Goal: Check status: Check status

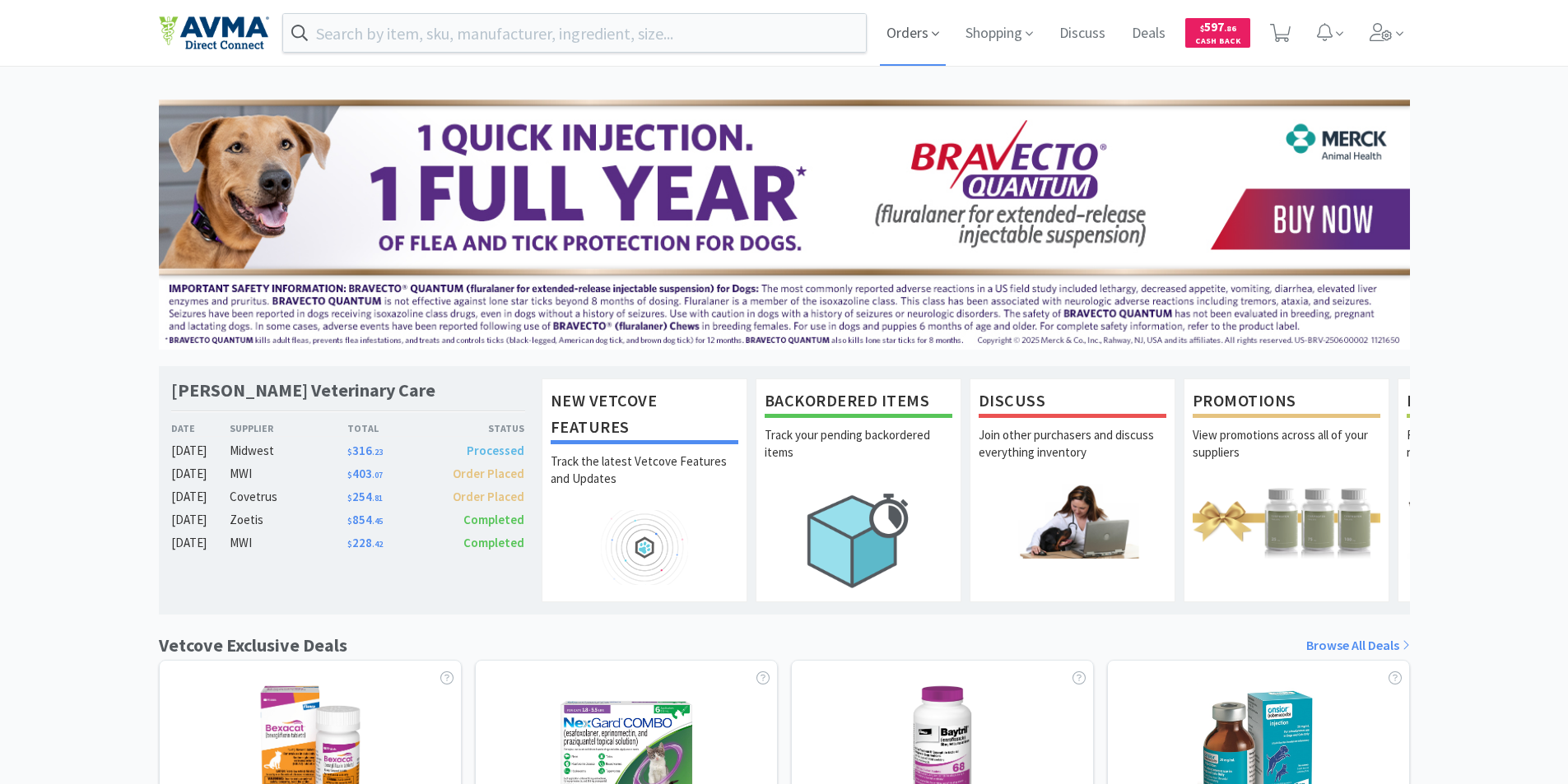
click at [900, 38] on span "Orders" at bounding box center [912, 32] width 66 height 66
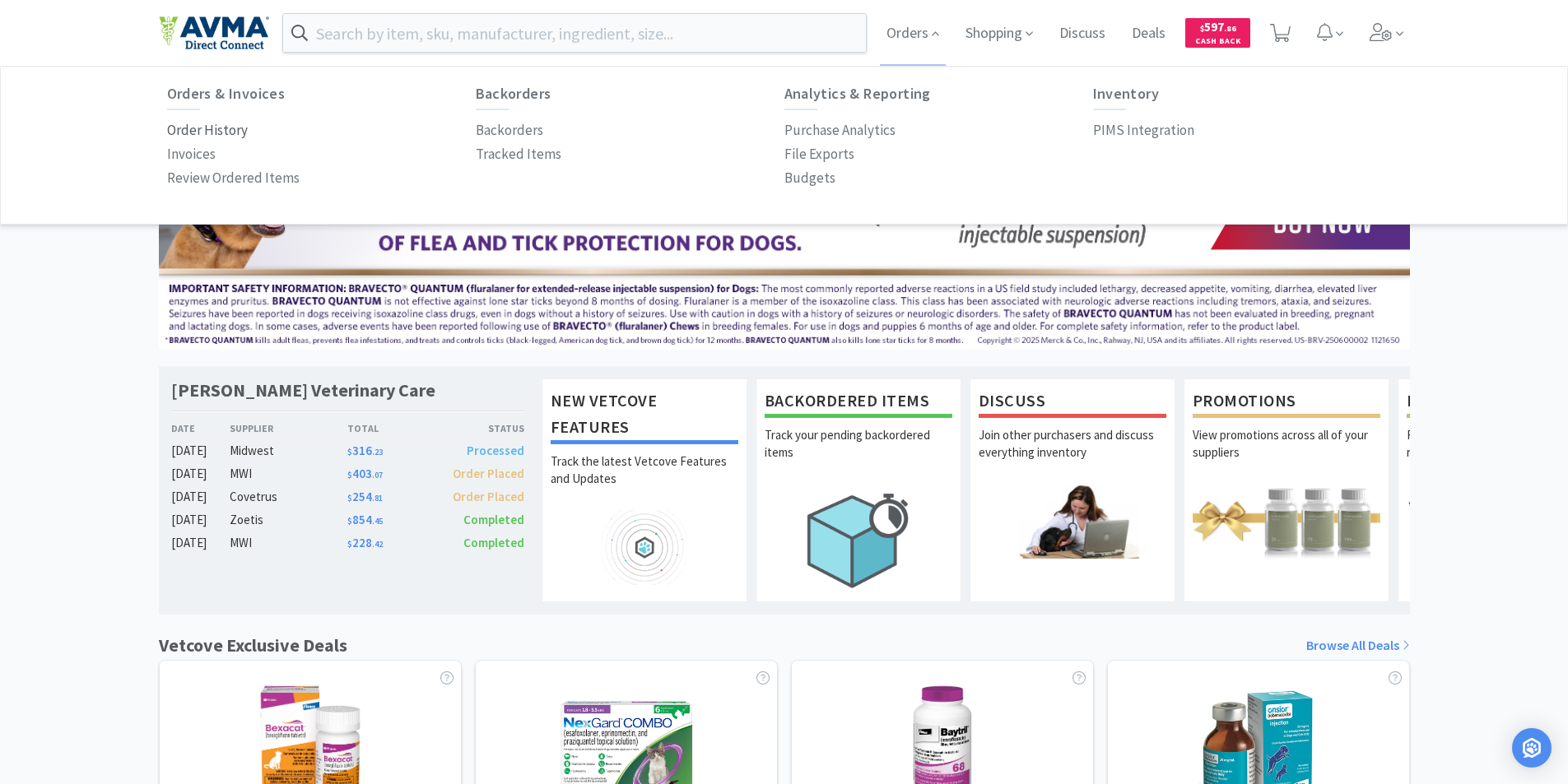
click at [210, 128] on p "Order History" at bounding box center [207, 131] width 81 height 22
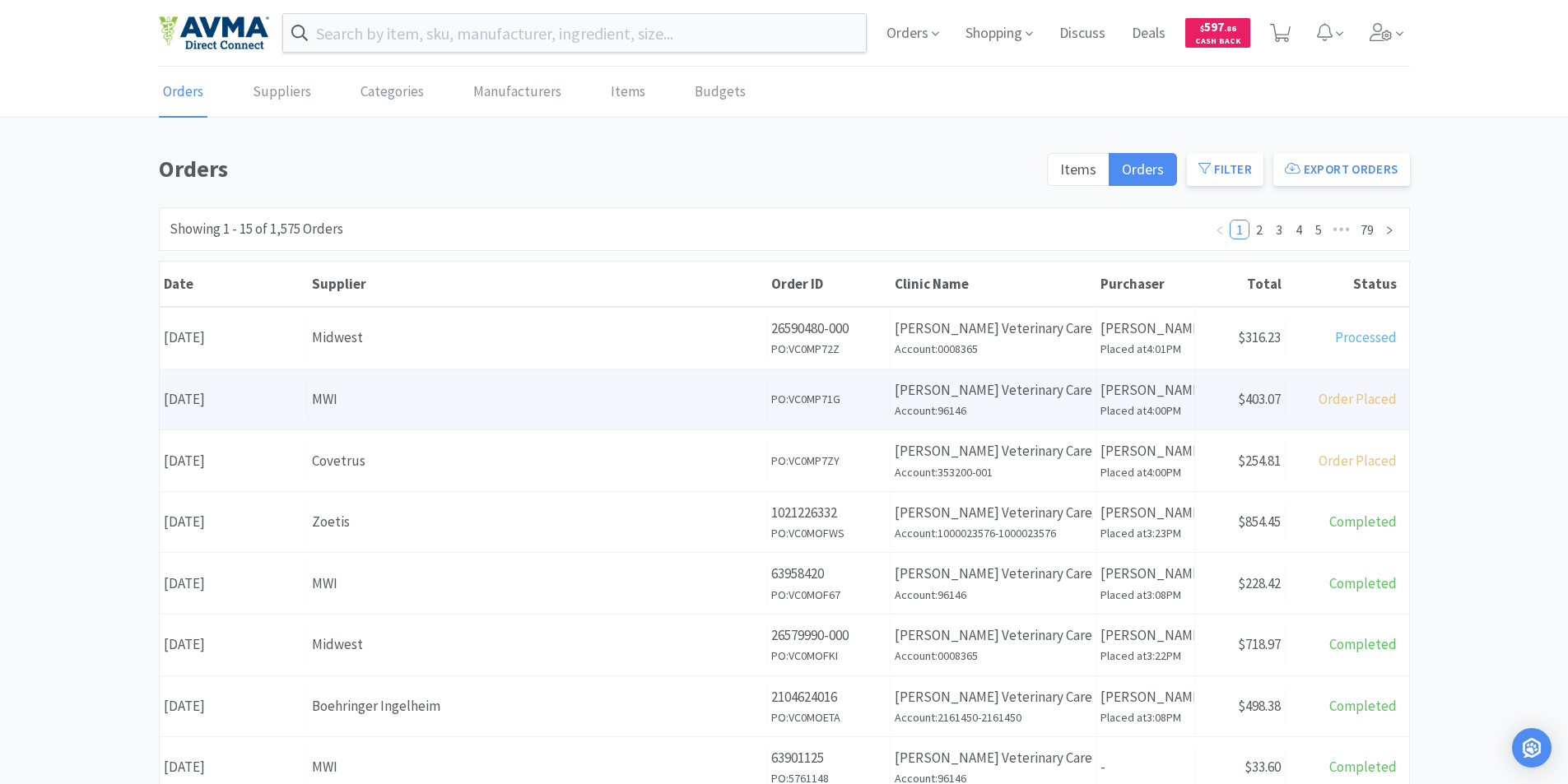
click at [218, 401] on div "Date [DATE]" at bounding box center [233, 399] width 148 height 42
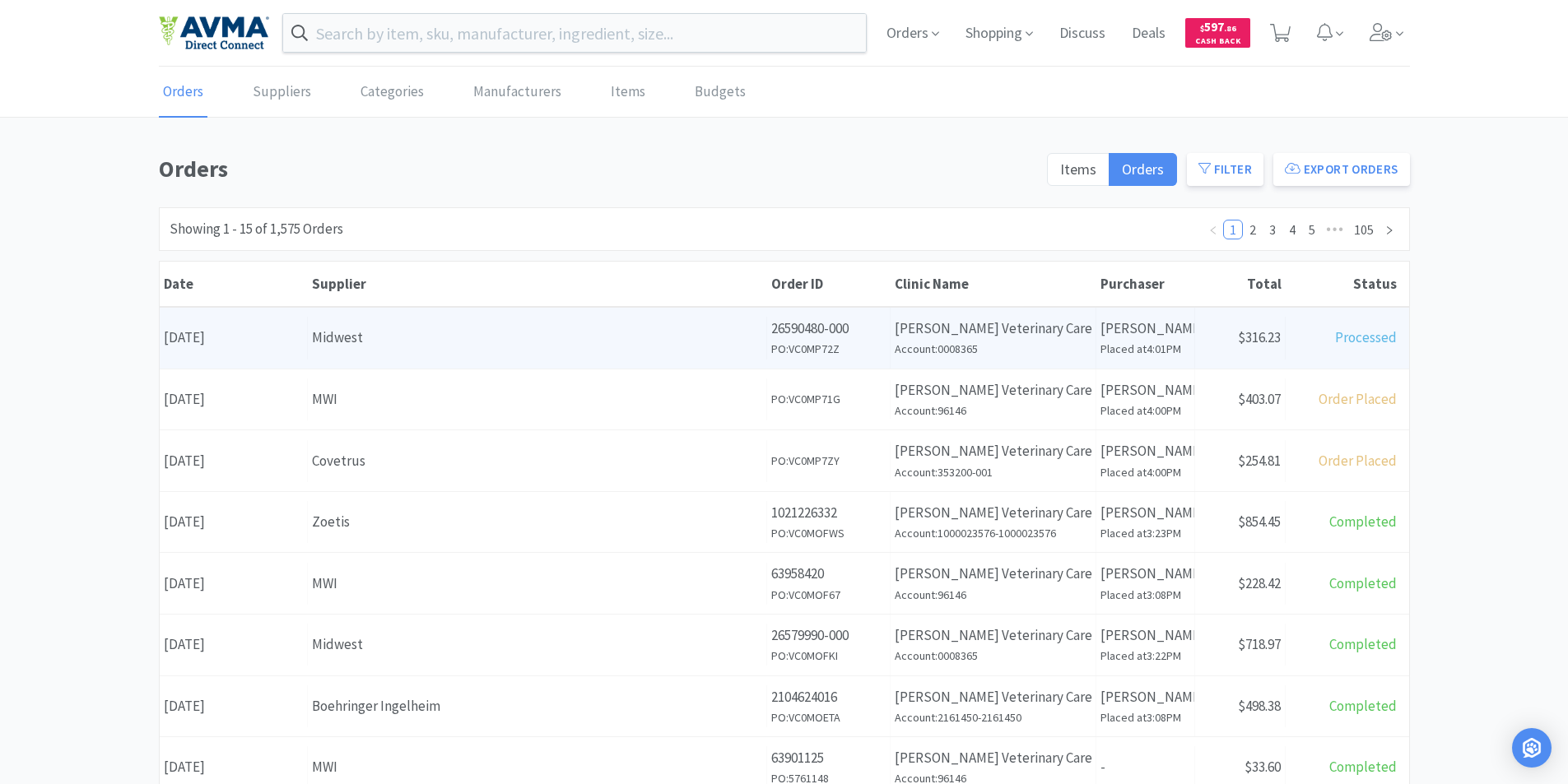
scroll to position [247, 0]
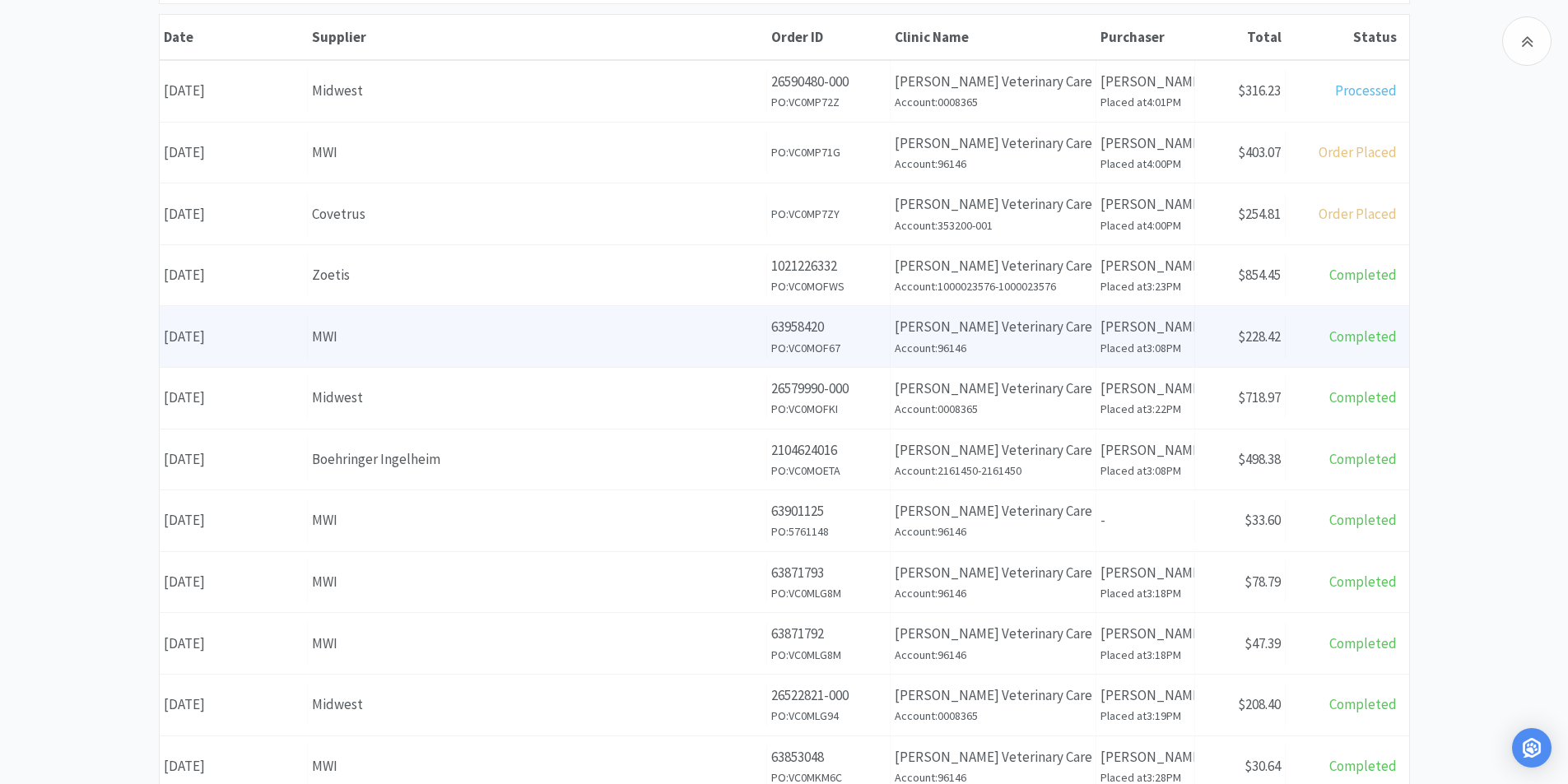
click at [240, 333] on div "Date [DATE]" at bounding box center [233, 336] width 148 height 42
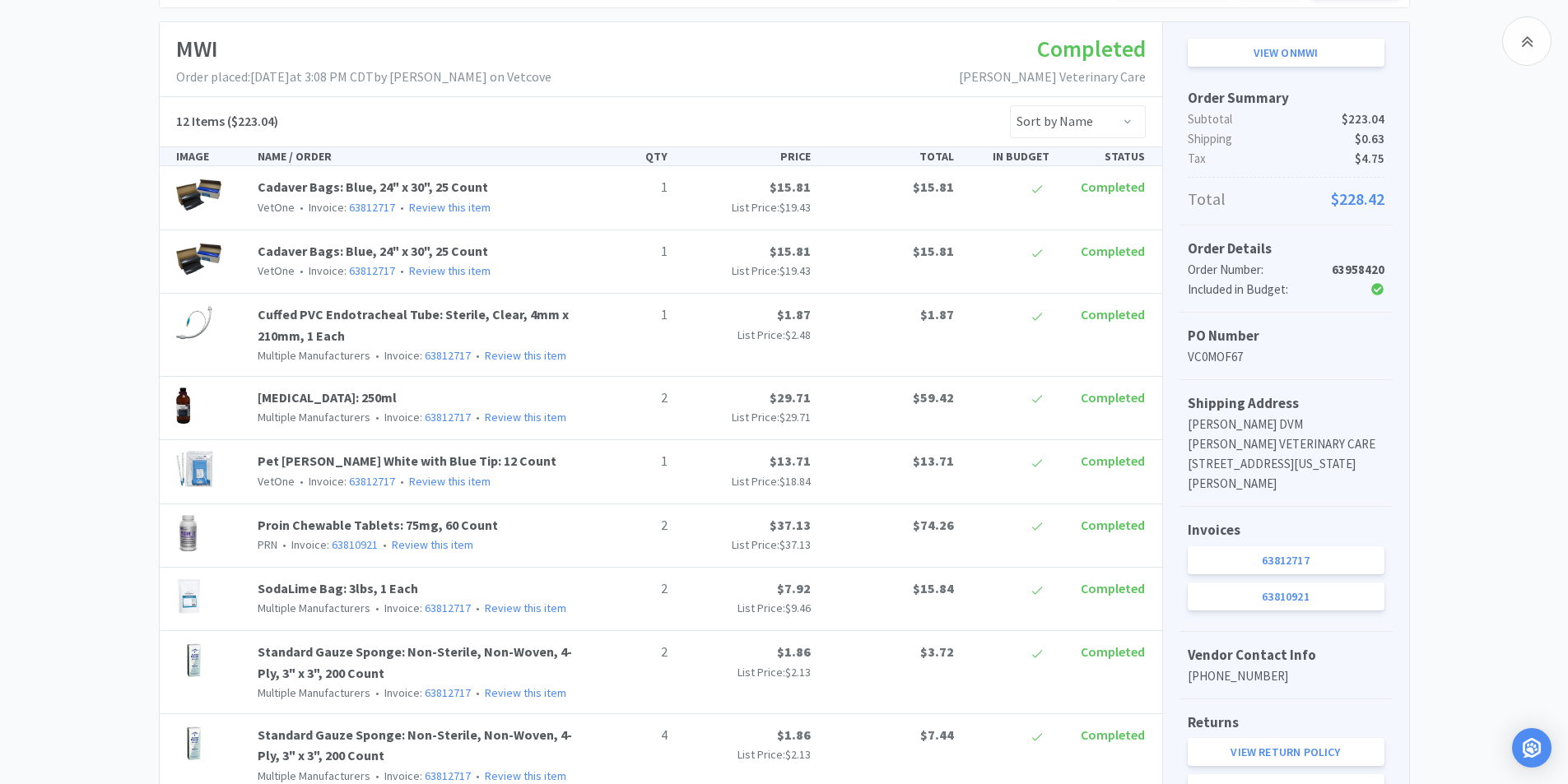
scroll to position [247, 0]
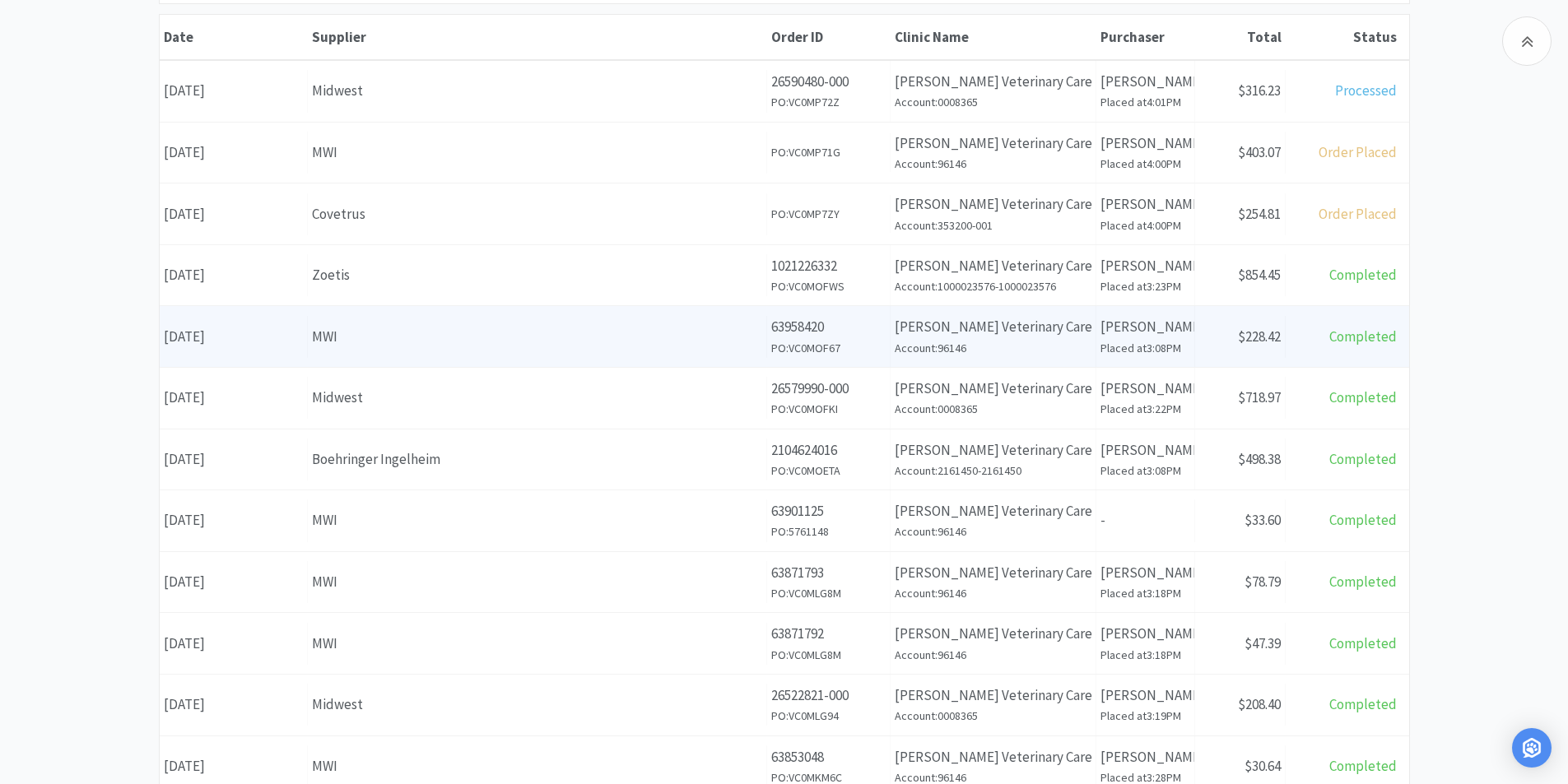
click at [230, 336] on div "Date [DATE]" at bounding box center [233, 336] width 148 height 42
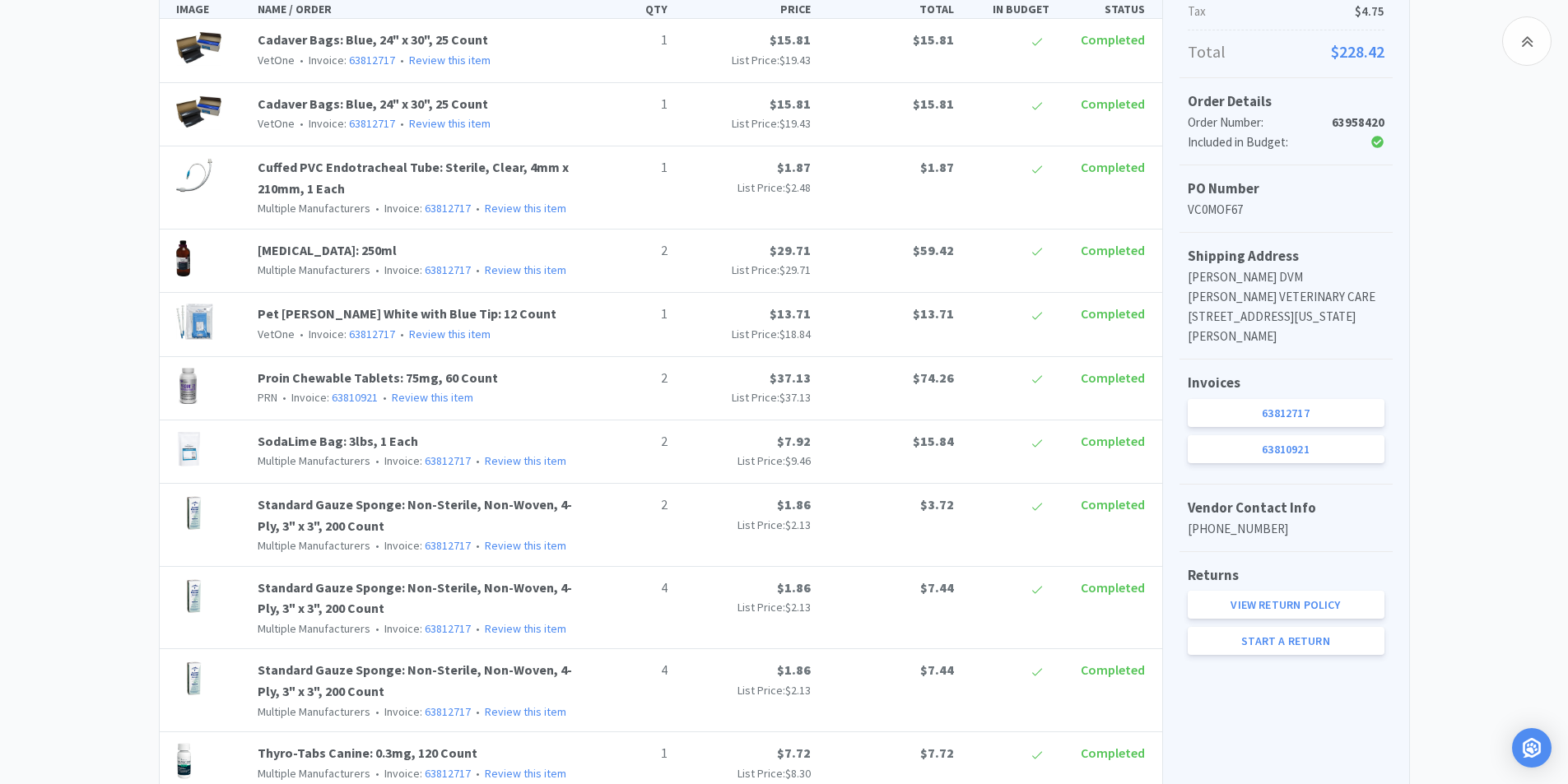
scroll to position [247, 0]
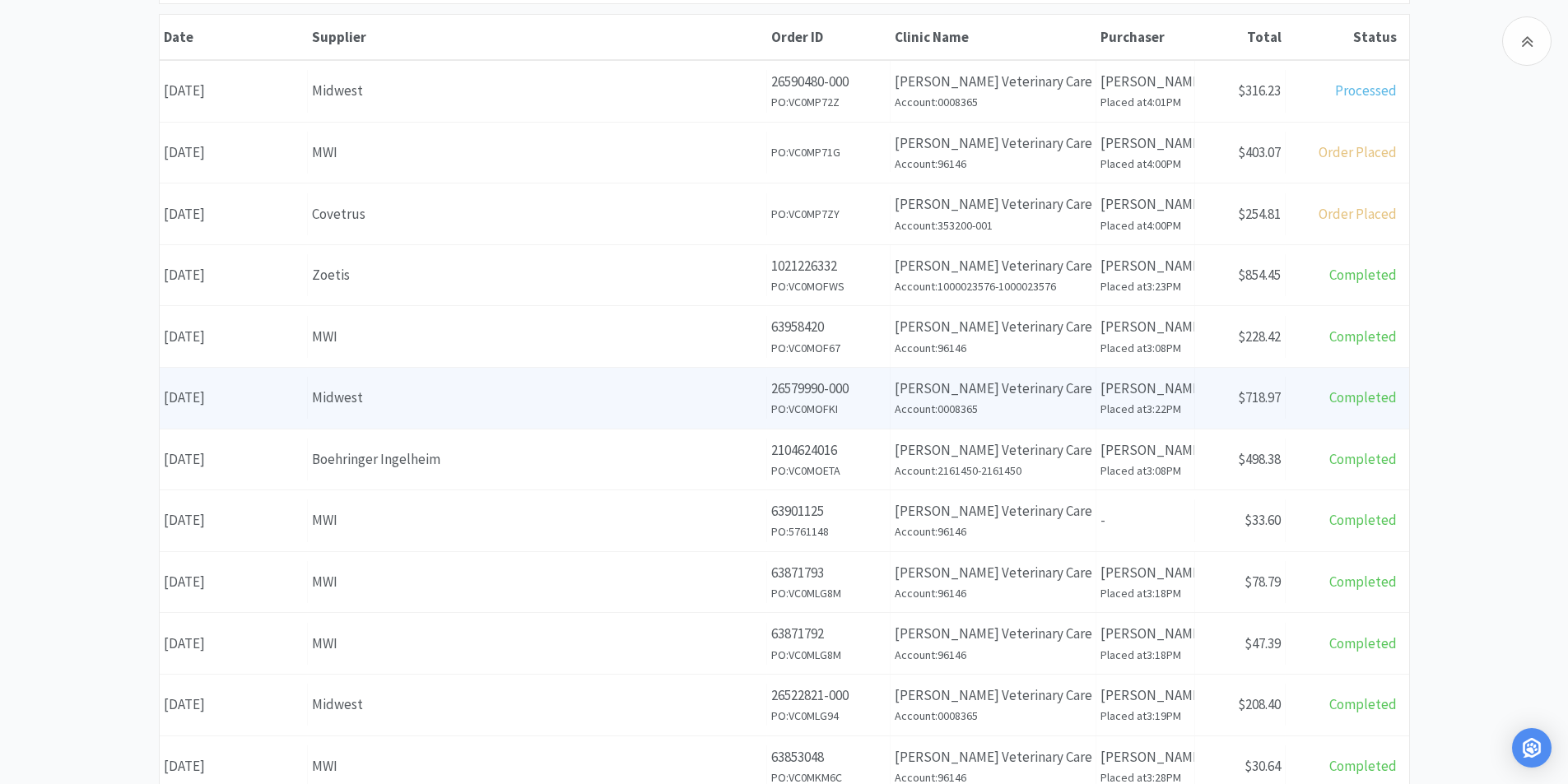
click at [209, 401] on div "Date [DATE]" at bounding box center [233, 397] width 148 height 42
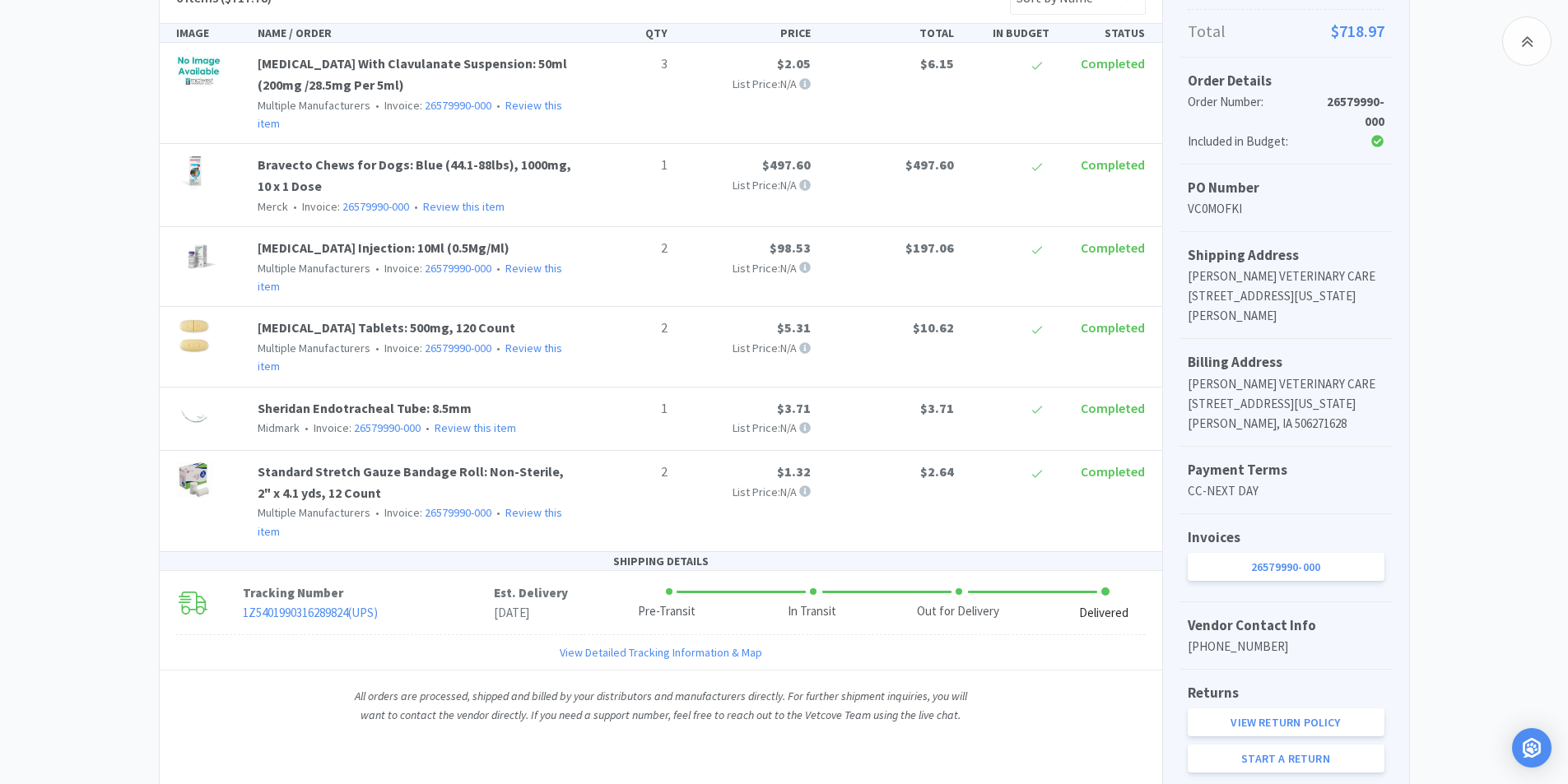
scroll to position [440, 0]
